Goal: Task Accomplishment & Management: Use online tool/utility

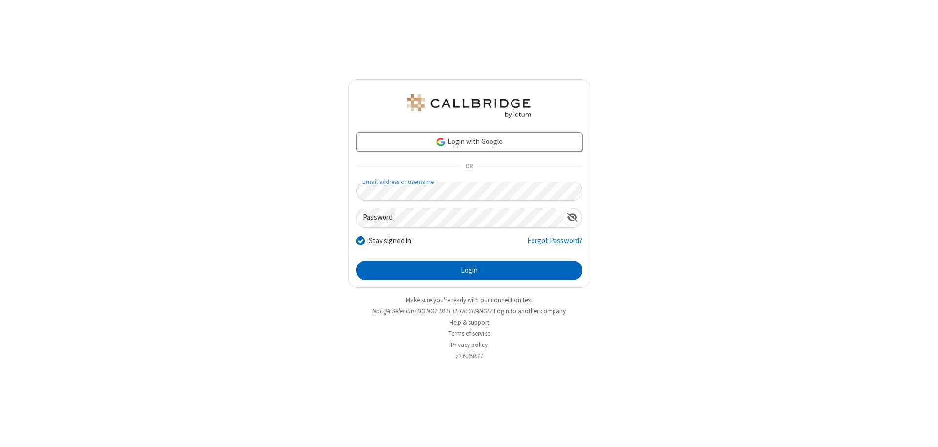
click at [469, 271] on button "Login" at bounding box center [469, 271] width 226 height 20
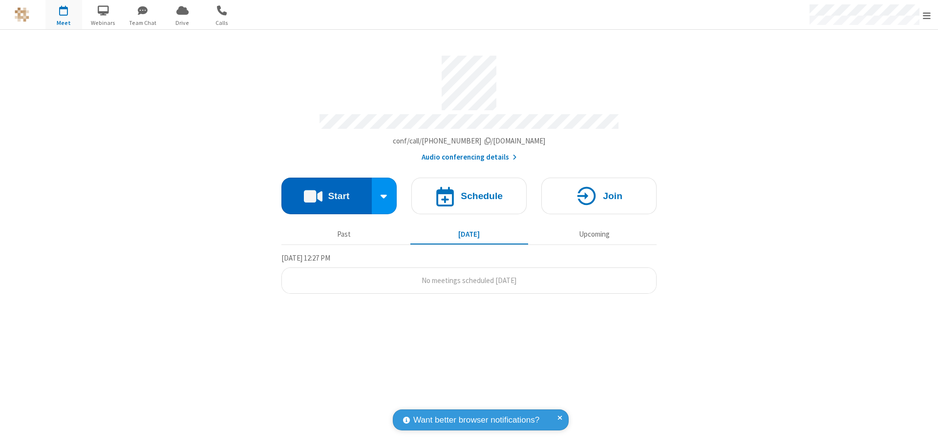
click at [326, 191] on button "Start" at bounding box center [326, 196] width 90 height 37
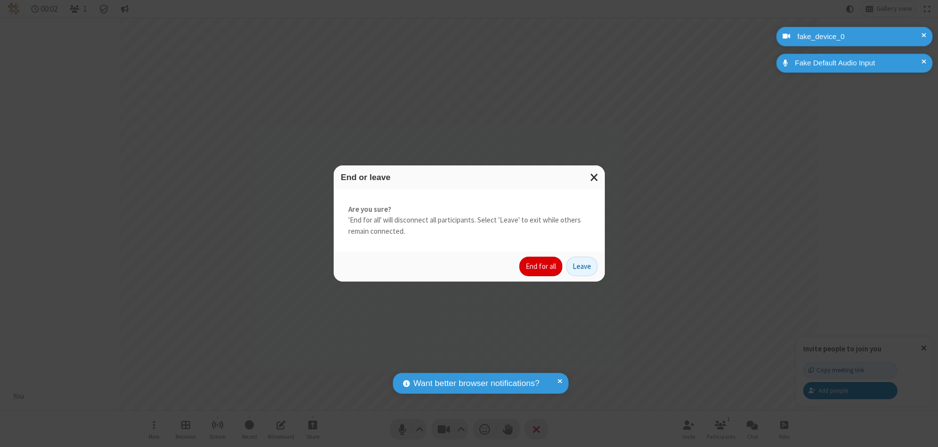
click at [541, 267] on button "End for all" at bounding box center [540, 267] width 43 height 20
